Goal: Transaction & Acquisition: Purchase product/service

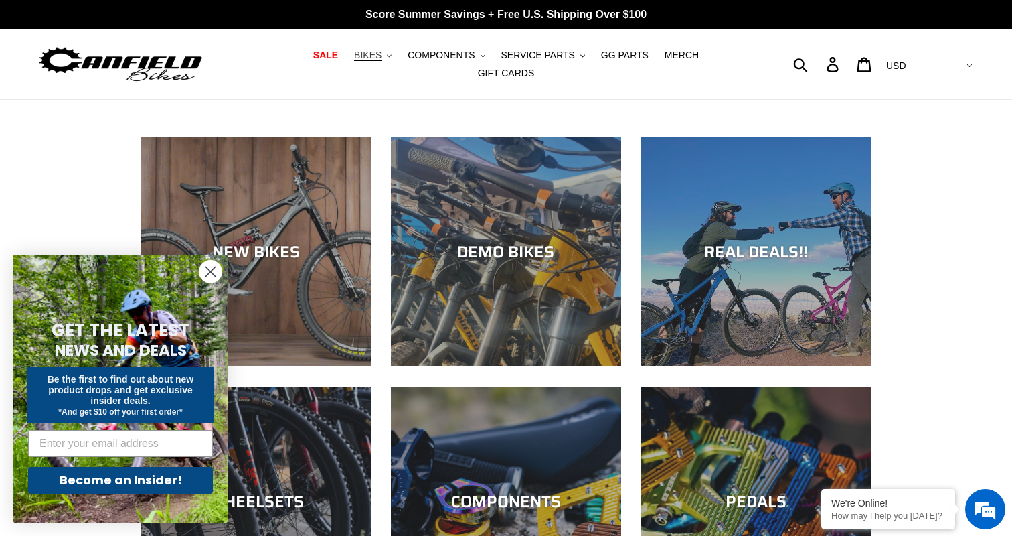
click at [354, 61] on span "BIKES" at bounding box center [367, 55] width 27 height 11
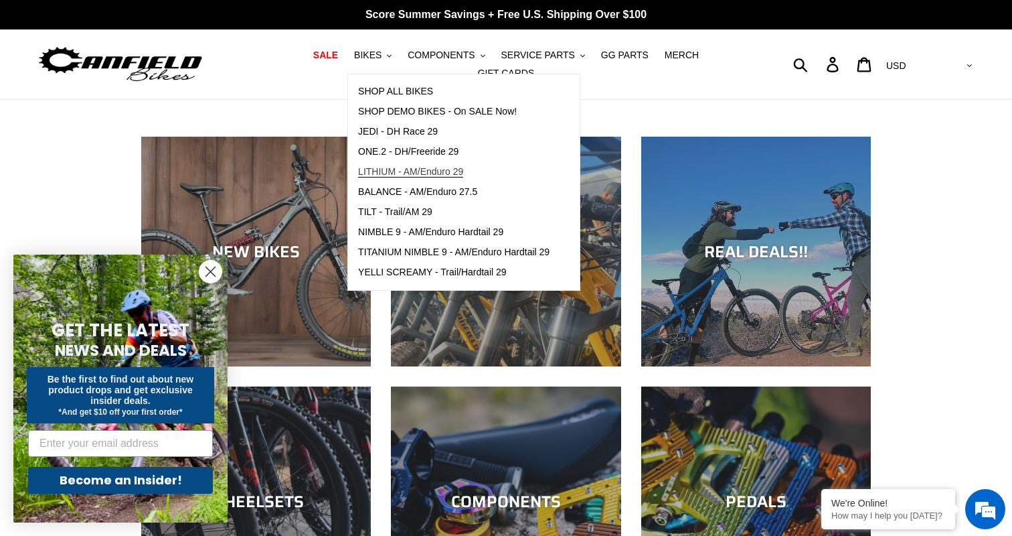
click at [362, 171] on span "LITHIUM - AM/Enduro 29" at bounding box center [410, 171] width 105 height 11
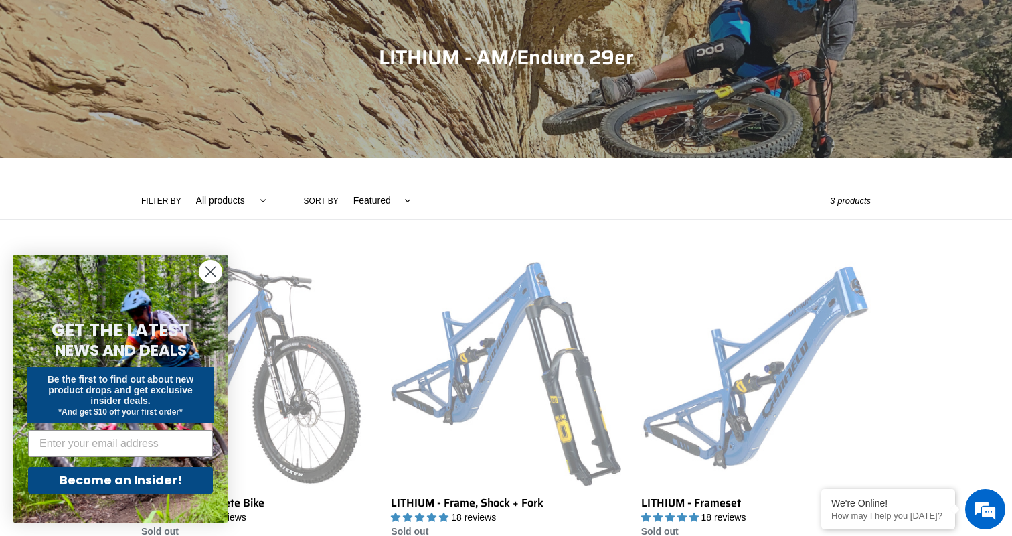
scroll to position [158, 0]
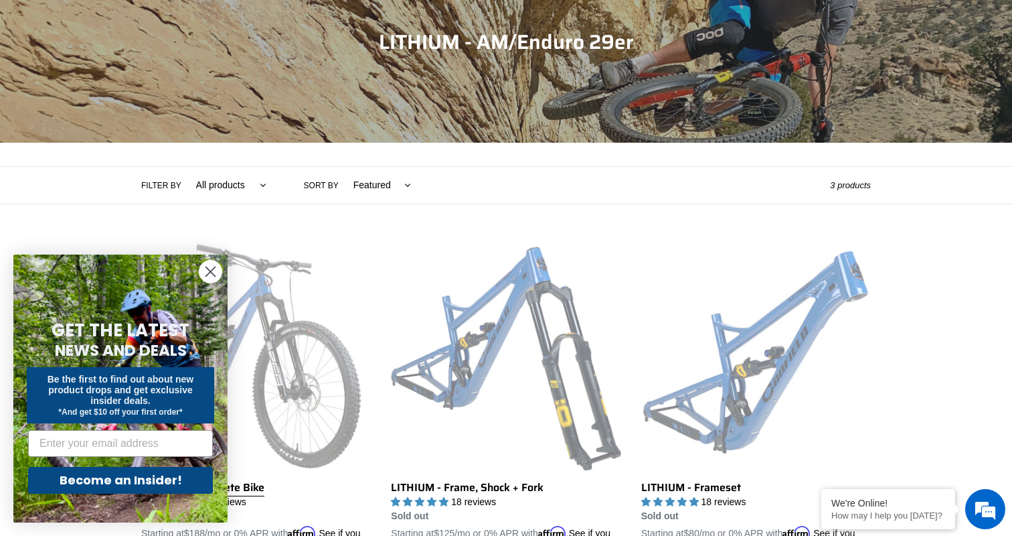
click at [299, 301] on link "LITHIUM - Complete Bike" at bounding box center [256, 397] width 230 height 313
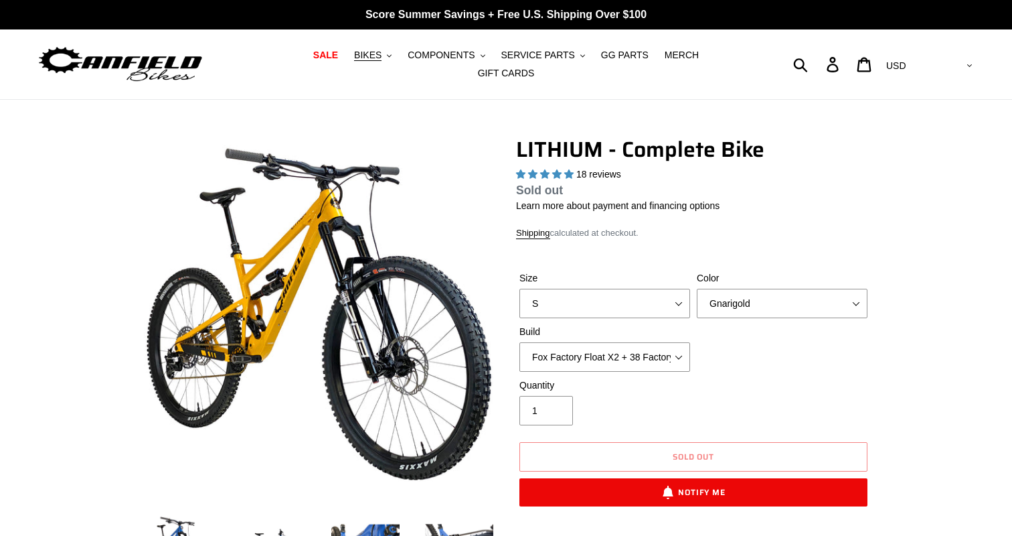
select select "highest-rating"
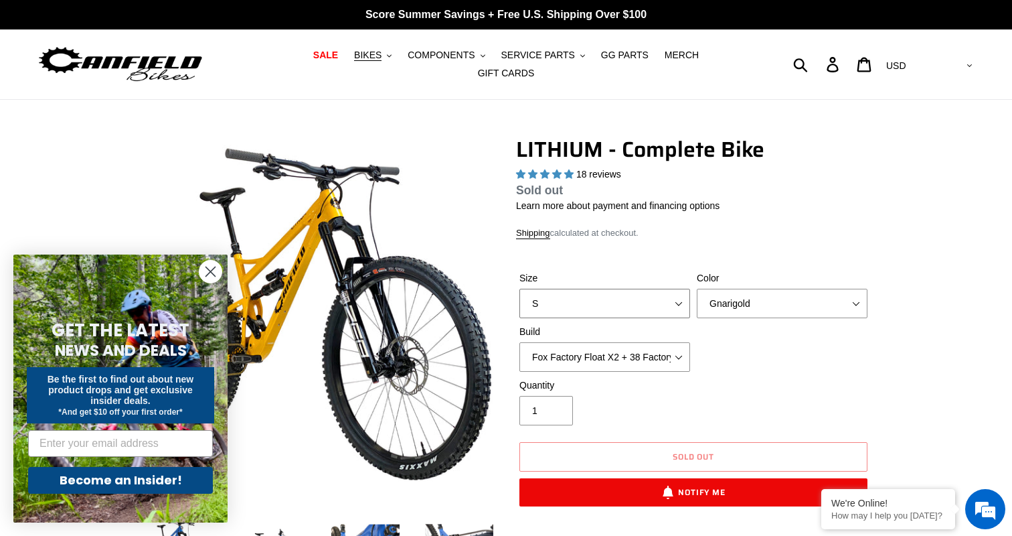
click at [624, 297] on select "S M L XL" at bounding box center [605, 303] width 171 height 29
click at [731, 301] on select "Gnarigold Blue Velvet Stealth Black" at bounding box center [782, 303] width 171 height 29
select select "Stealth Black"
click at [697, 297] on select "Gnarigold Blue Velvet Stealth Black" at bounding box center [782, 303] width 171 height 29
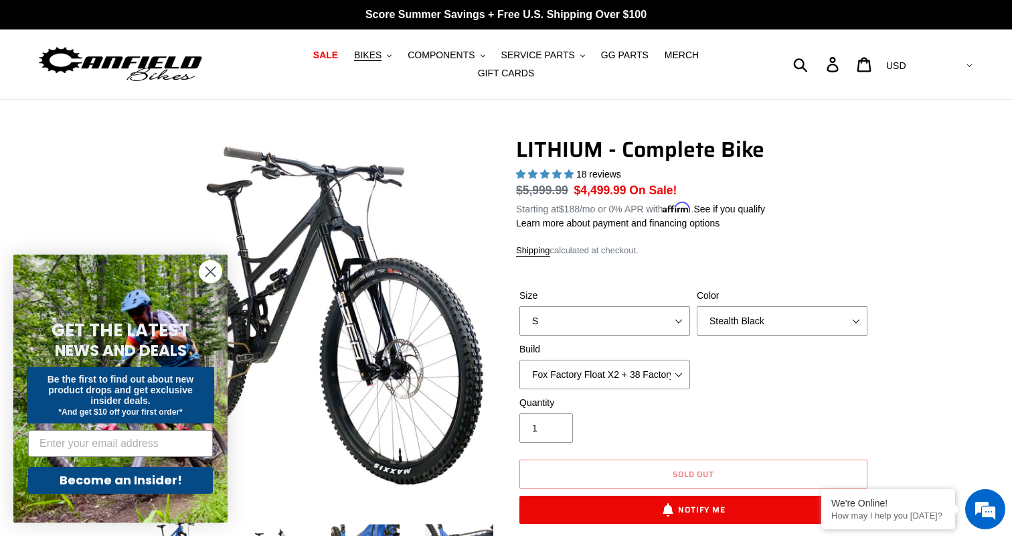
click at [211, 272] on icon "Close dialog" at bounding box center [210, 271] width 9 height 9
